Goal: Navigation & Orientation: Find specific page/section

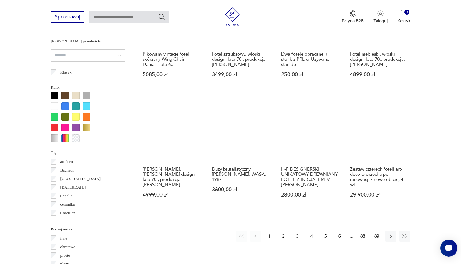
scroll to position [579, 0]
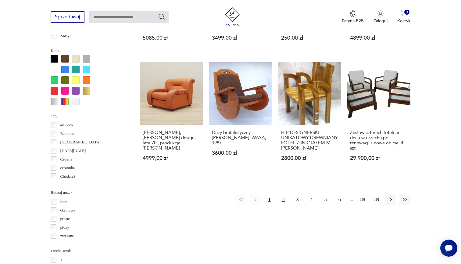
click at [281, 199] on button "2" at bounding box center [283, 199] width 11 height 11
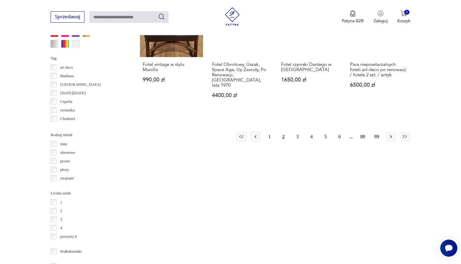
scroll to position [593, 0]
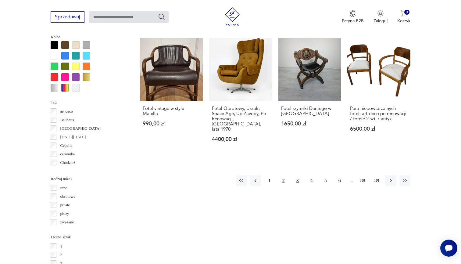
click at [298, 175] on button "3" at bounding box center [297, 180] width 11 height 11
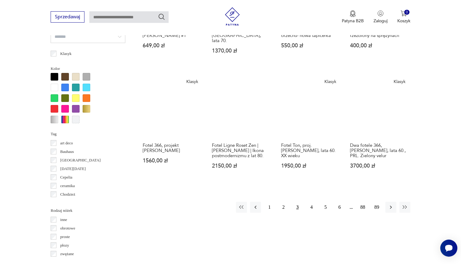
scroll to position [587, 0]
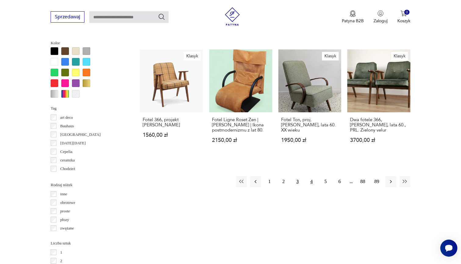
click at [308, 183] on button "4" at bounding box center [311, 181] width 11 height 11
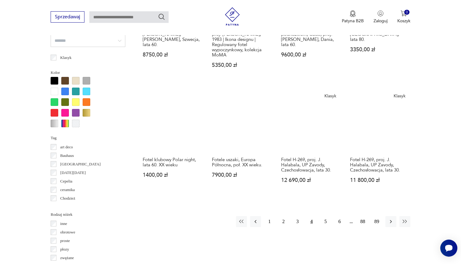
scroll to position [571, 0]
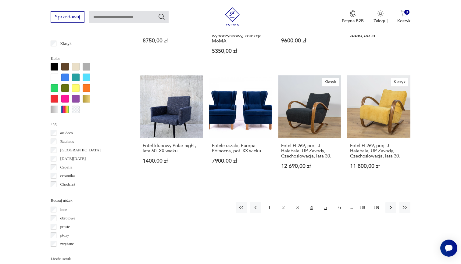
click at [327, 213] on button "5" at bounding box center [325, 207] width 11 height 11
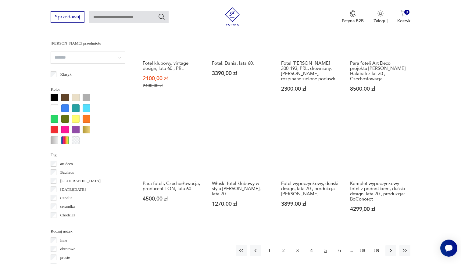
scroll to position [549, 0]
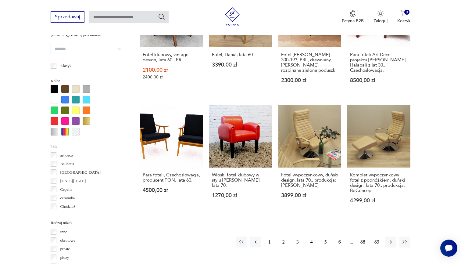
click at [338, 237] on button "6" at bounding box center [339, 242] width 11 height 11
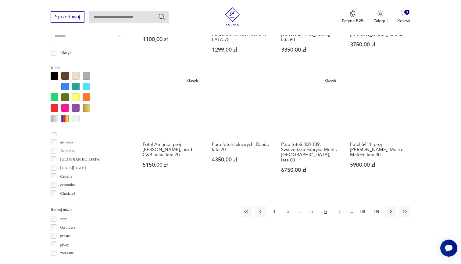
scroll to position [551, 0]
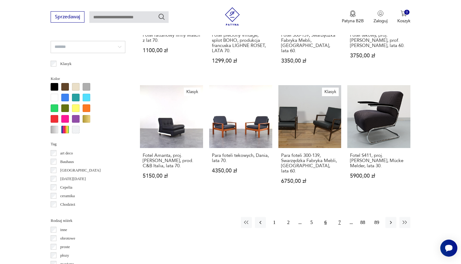
click at [340, 218] on button "7" at bounding box center [339, 222] width 11 height 11
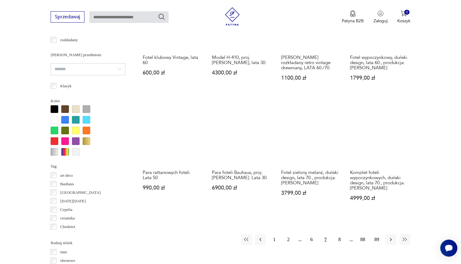
scroll to position [549, 0]
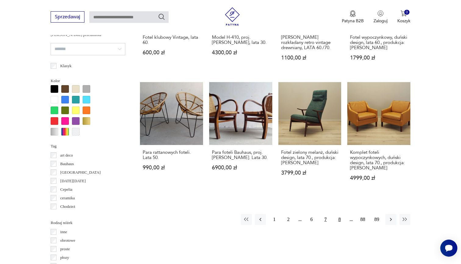
click at [340, 225] on button "8" at bounding box center [339, 219] width 11 height 11
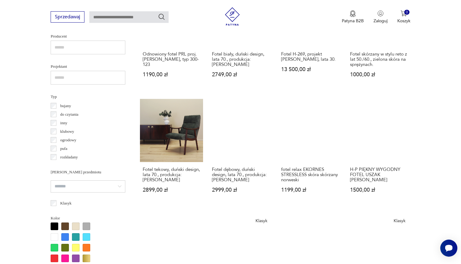
scroll to position [555, 0]
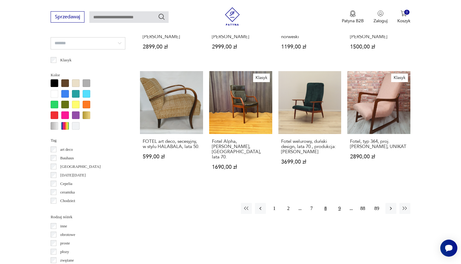
click at [343, 214] on button "9" at bounding box center [339, 208] width 11 height 11
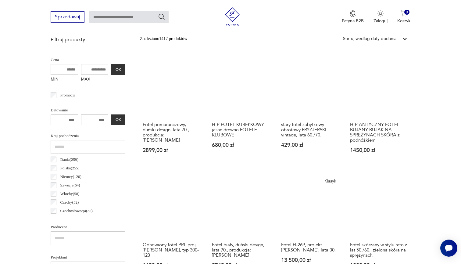
scroll to position [162, 0]
